Goal: Task Accomplishment & Management: Use online tool/utility

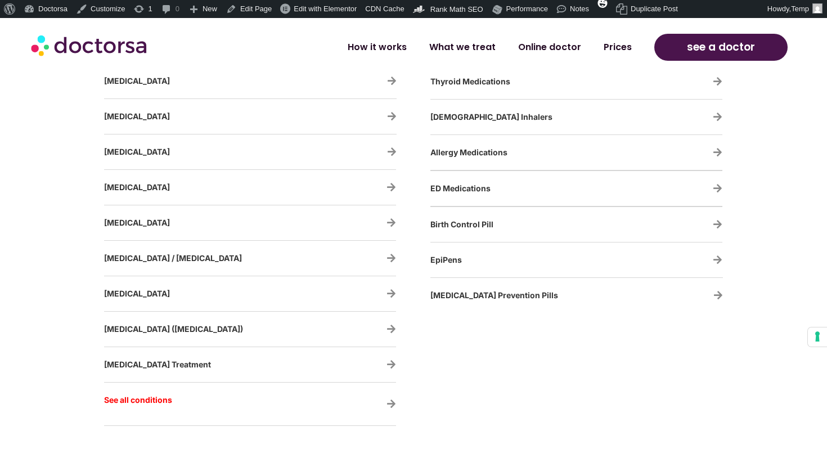
scroll to position [2144, 0]
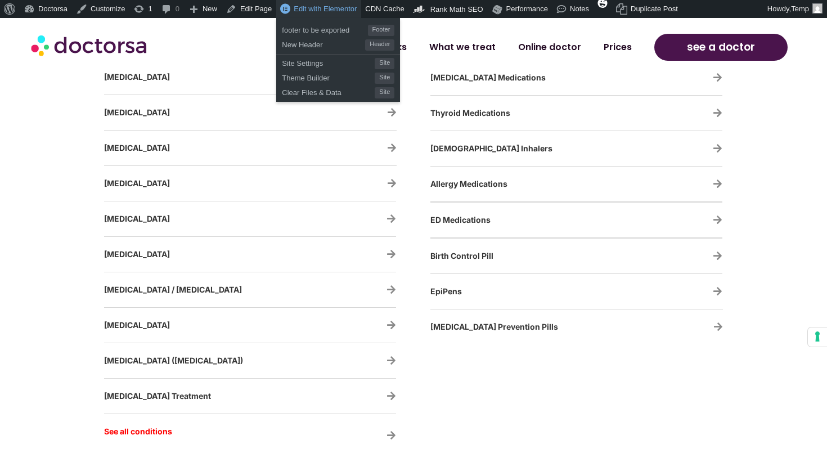
click at [337, 7] on span "Edit with Elementor" at bounding box center [325, 8] width 63 height 8
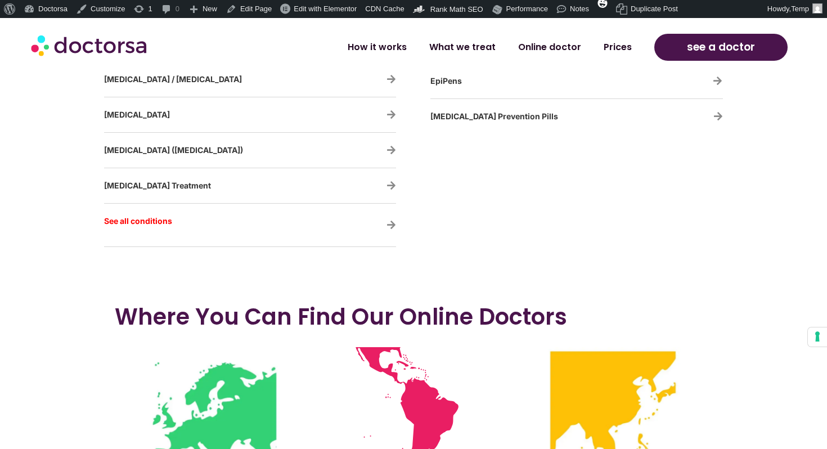
scroll to position [2376, 0]
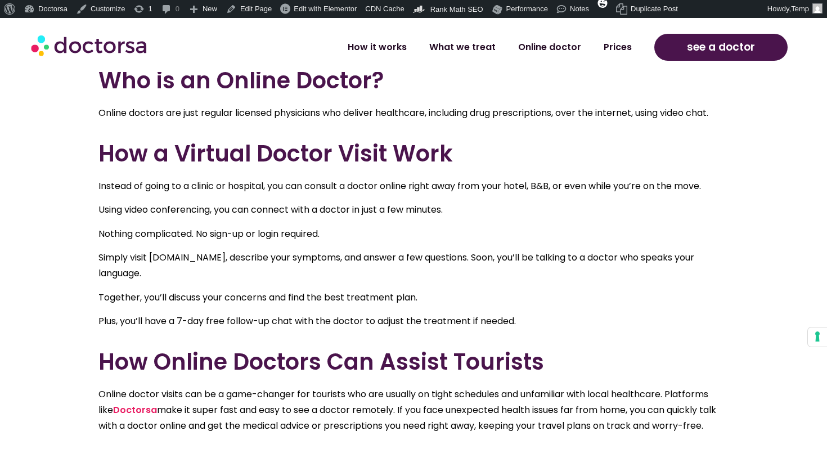
scroll to position [548, 0]
